Goal: Navigation & Orientation: Find specific page/section

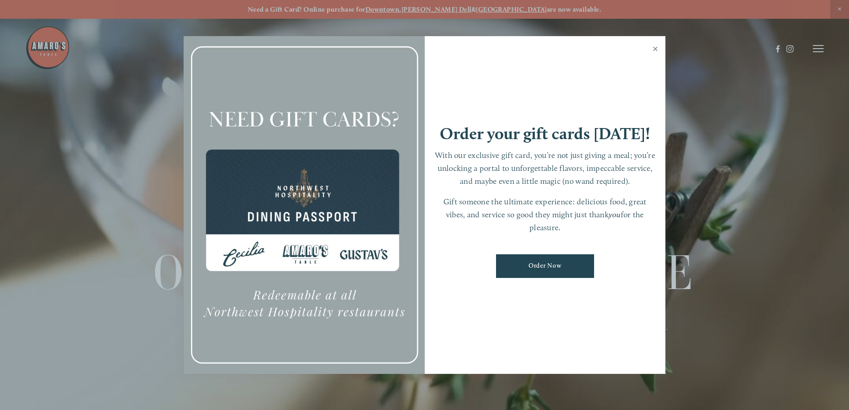
click at [660, 48] on link "Close" at bounding box center [655, 49] width 17 height 25
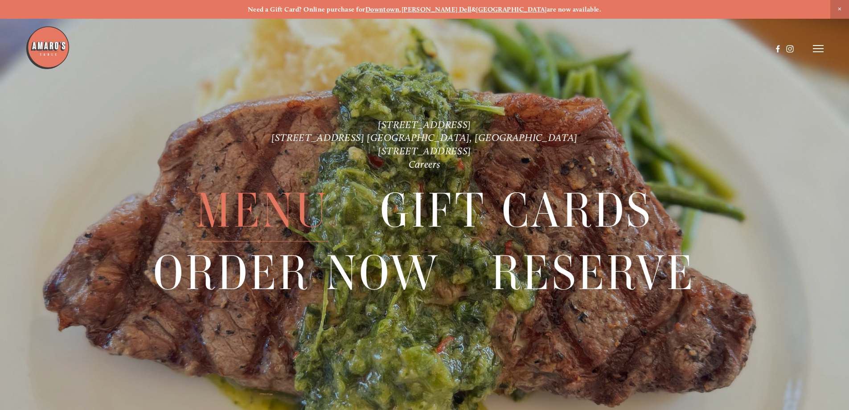
click at [263, 217] on span "Menu" at bounding box center [262, 211] width 133 height 62
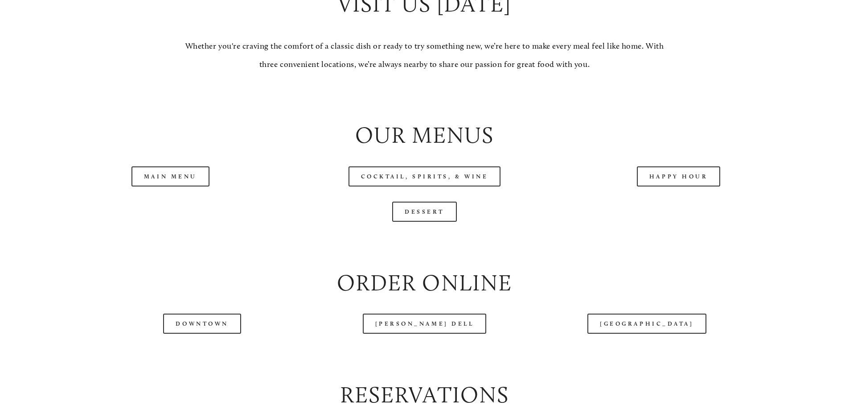
scroll to position [1025, 0]
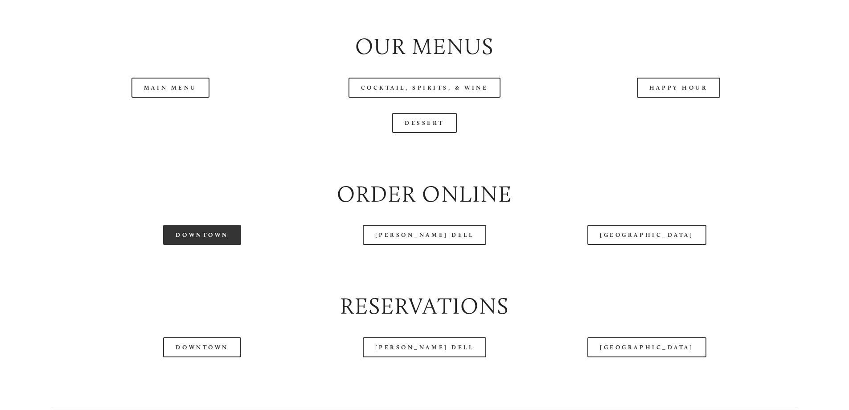
click at [207, 245] on link "Downtown" at bounding box center [202, 235] width 78 height 20
